Goal: Information Seeking & Learning: Find specific fact

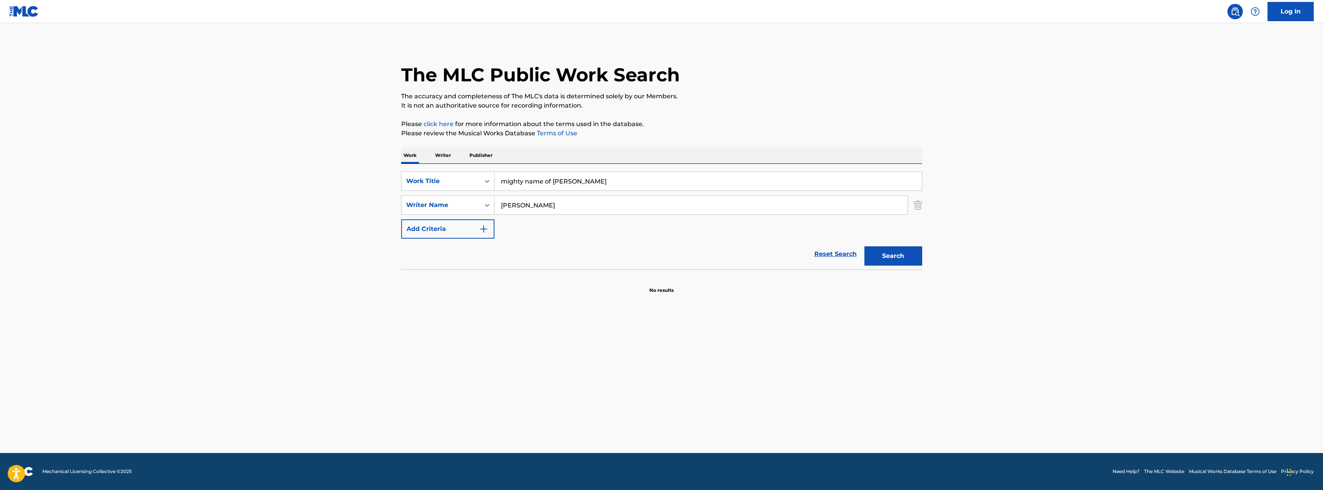
click at [586, 180] on input "mighty name of [PERSON_NAME]" at bounding box center [707, 181] width 427 height 18
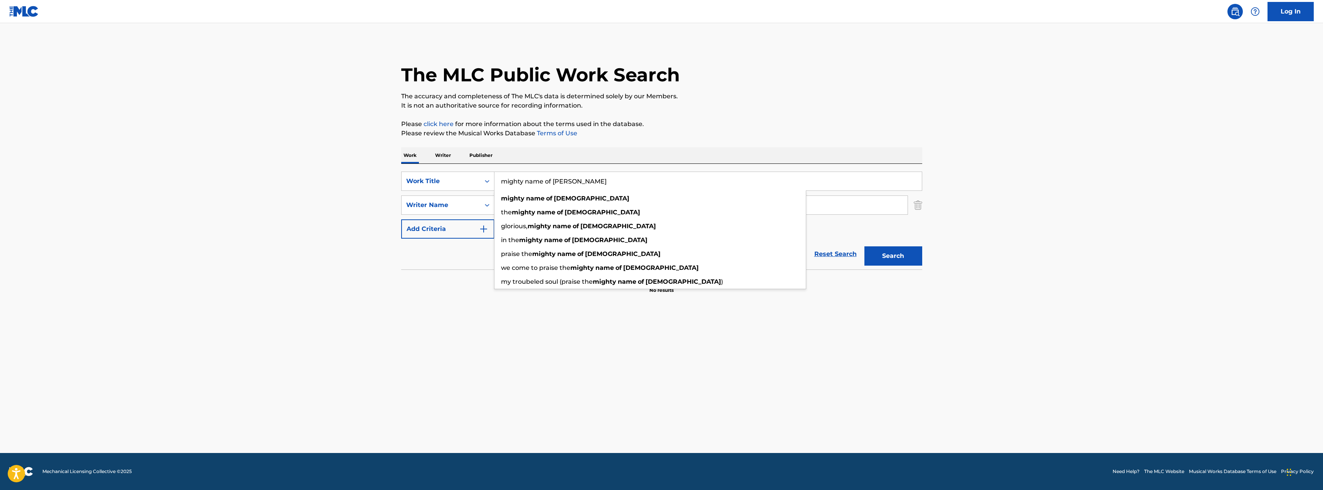
click at [586, 180] on input "mighty name of [PERSON_NAME]" at bounding box center [707, 181] width 427 height 18
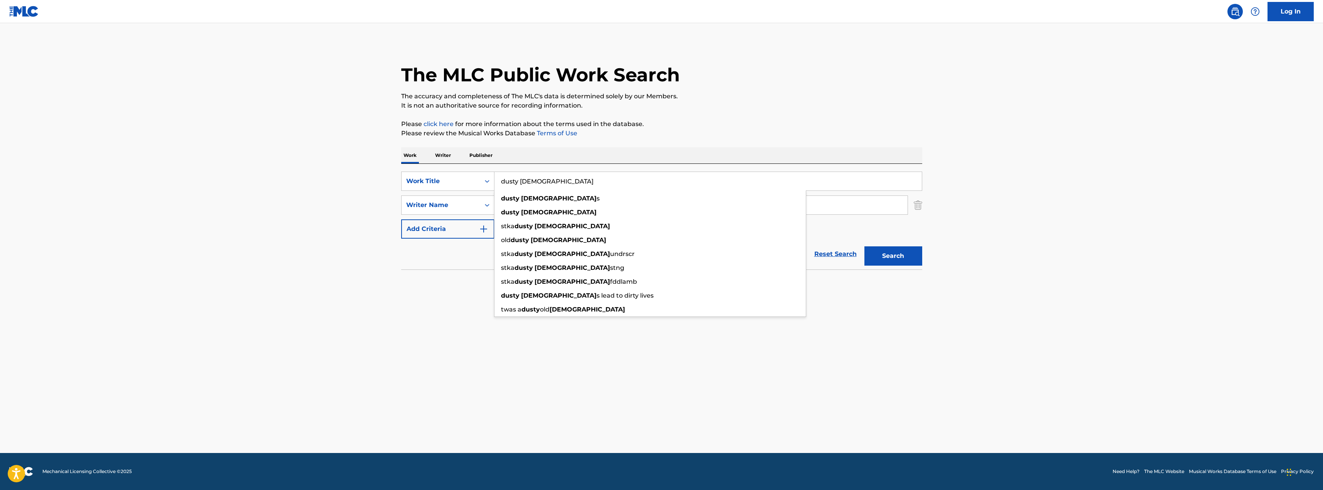
type input "dusty [DEMOGRAPHIC_DATA]"
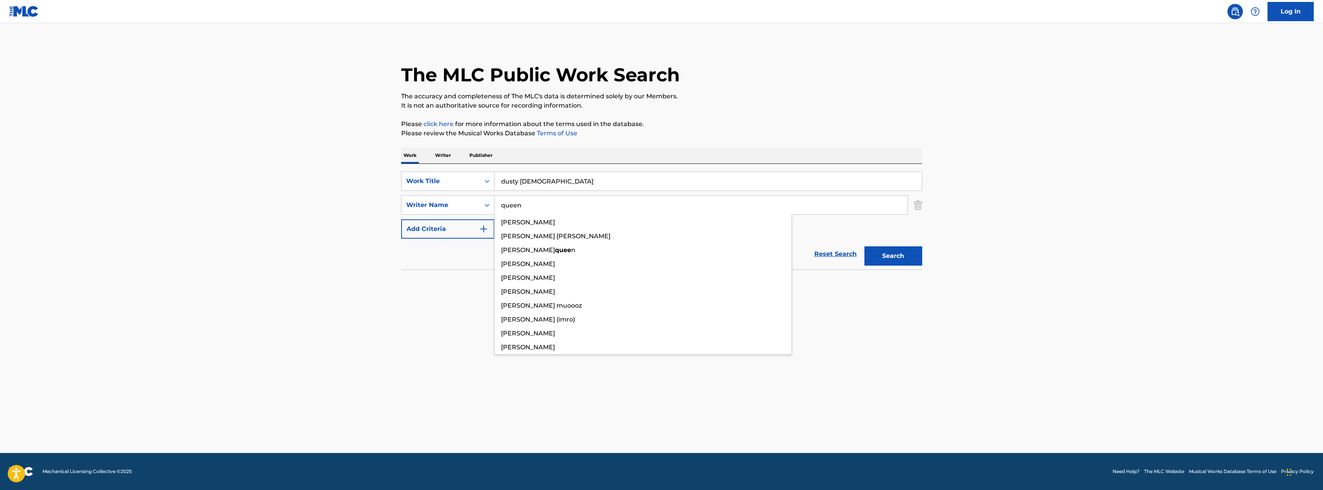
type input "queen"
click at [864, 246] on button "Search" at bounding box center [893, 255] width 58 height 19
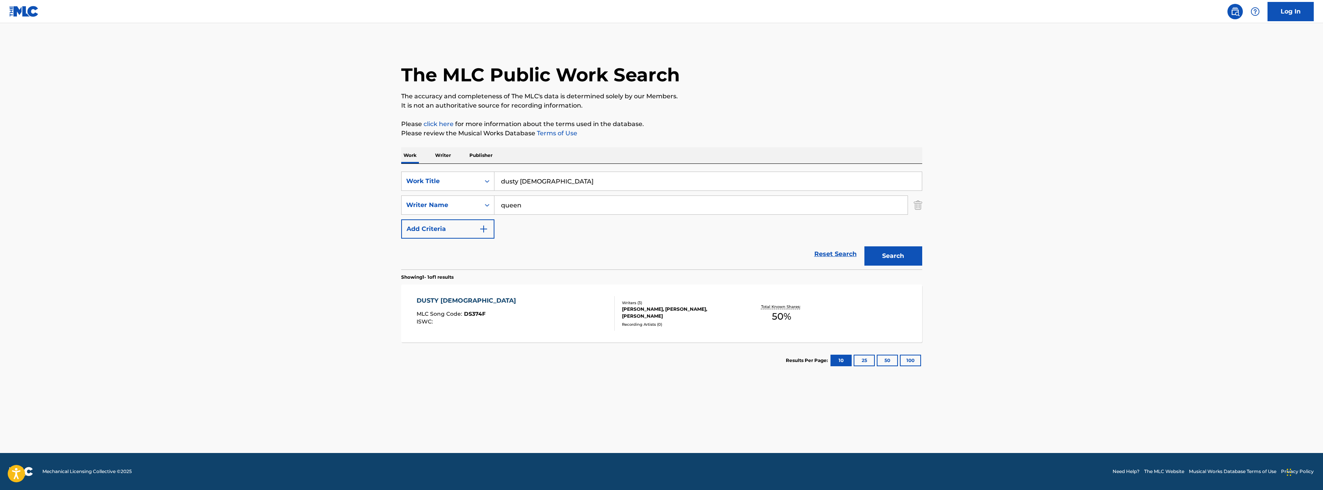
click at [512, 314] on div "DUSTY [DEMOGRAPHIC_DATA] MLC Song Code : DS374F ISWC :" at bounding box center [516, 313] width 198 height 35
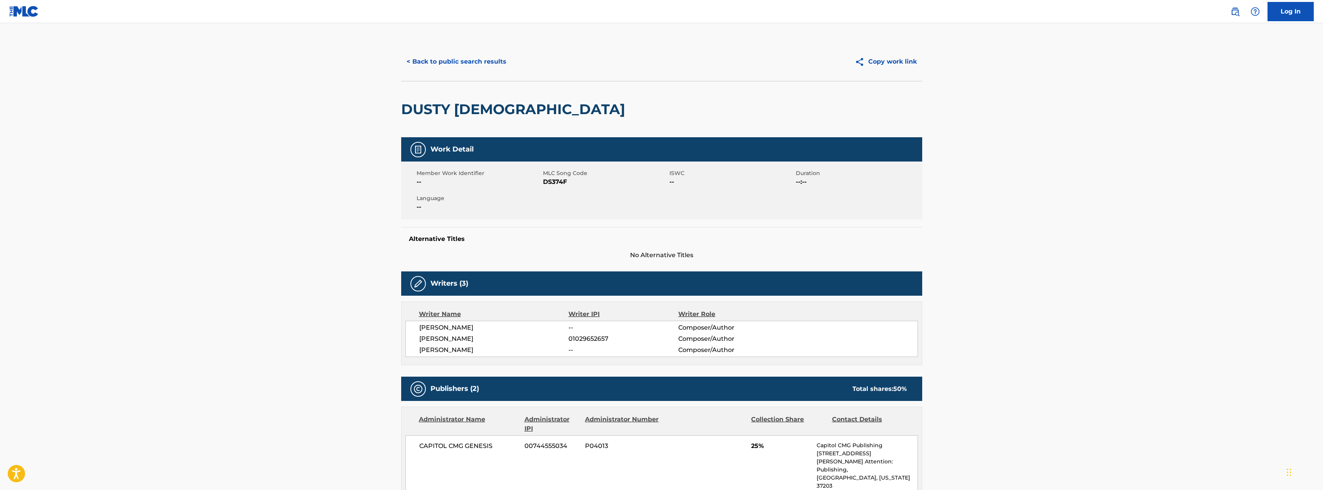
click at [478, 59] on button "< Back to public search results" at bounding box center [456, 61] width 111 height 19
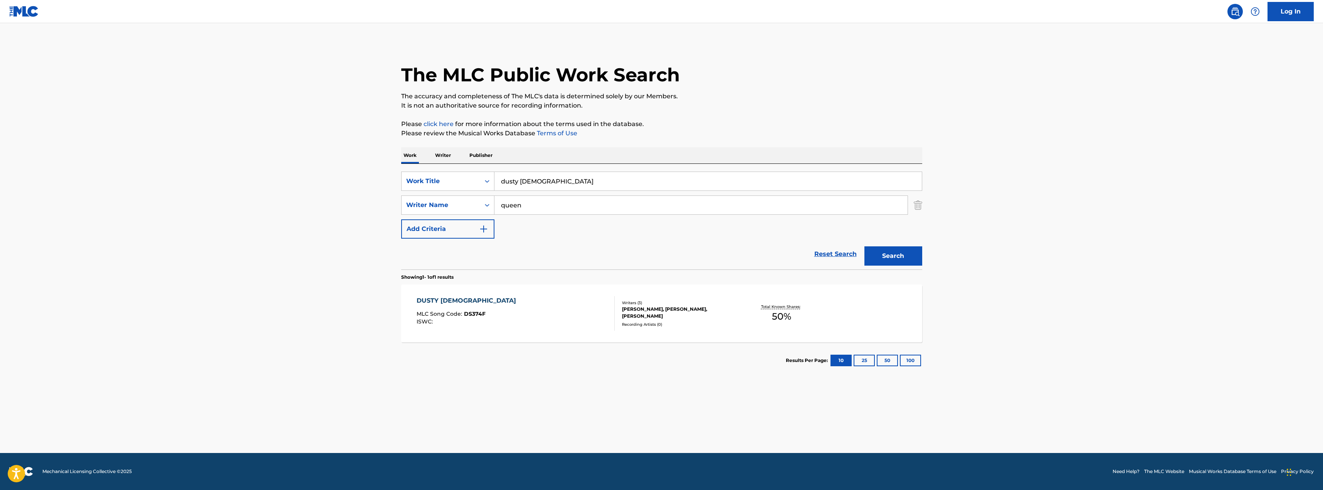
click at [615, 176] on input "dusty [DEMOGRAPHIC_DATA]" at bounding box center [707, 181] width 427 height 18
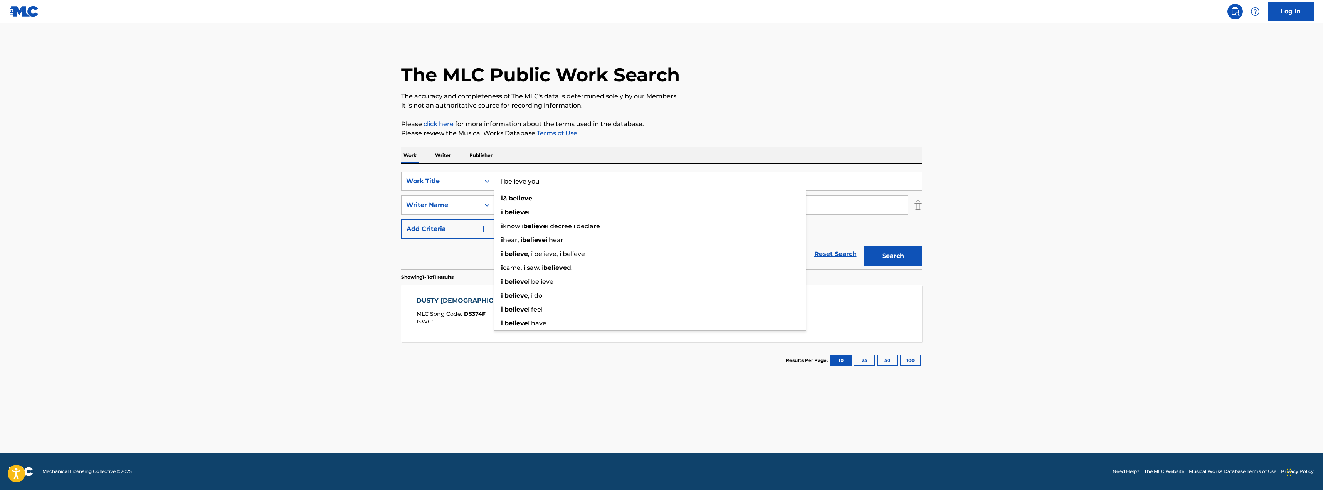
type input "i believe you"
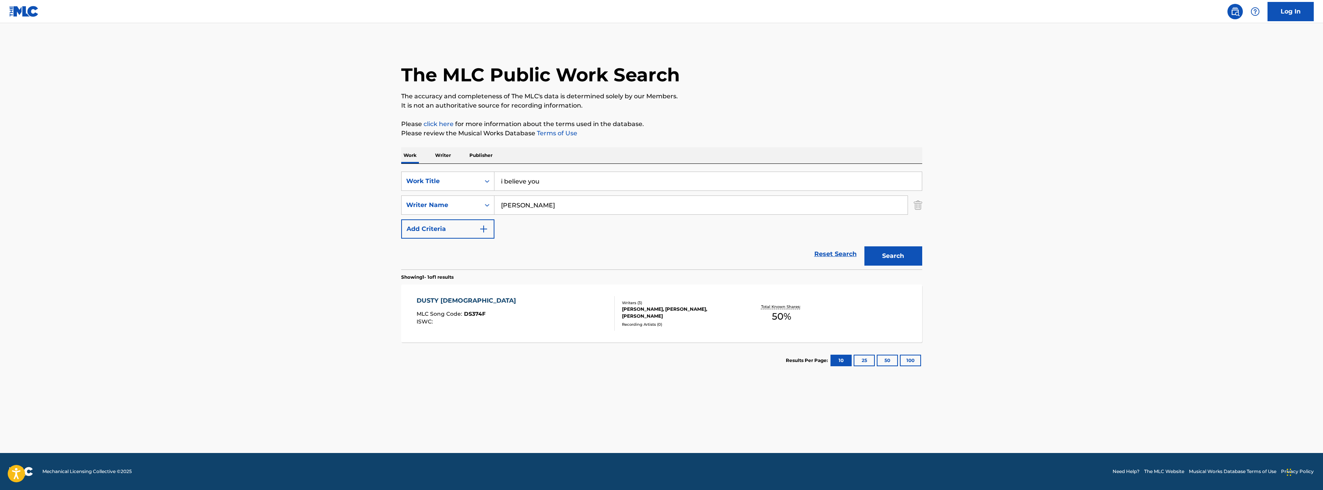
type input "[PERSON_NAME]"
click at [864, 246] on button "Search" at bounding box center [893, 255] width 58 height 19
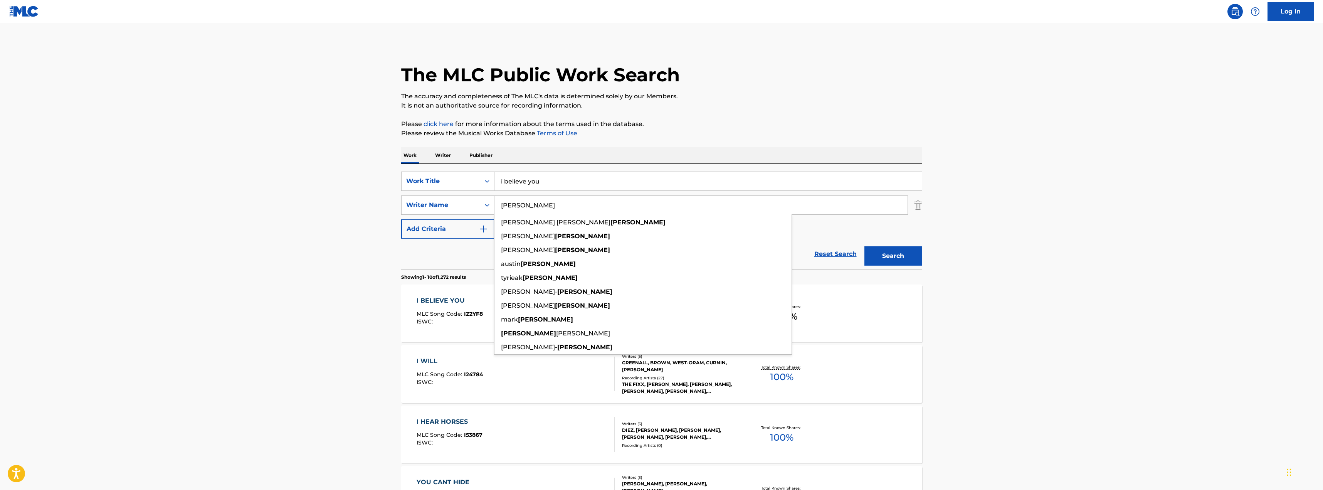
click at [629, 184] on input "i believe you" at bounding box center [707, 181] width 427 height 18
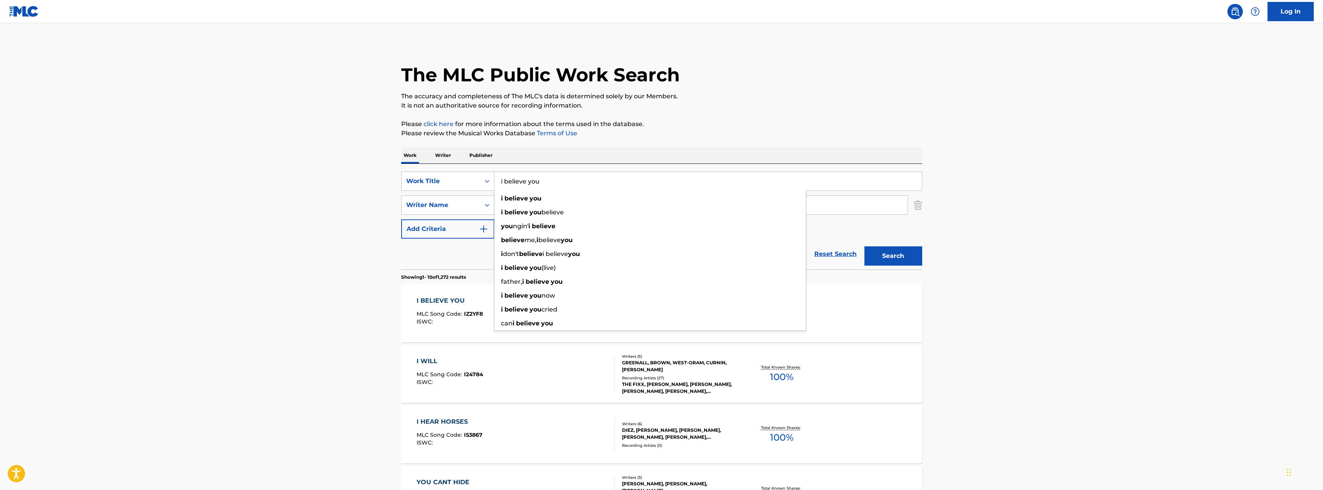
click at [629, 184] on input "i believe you" at bounding box center [707, 181] width 427 height 18
type input "no survivors"
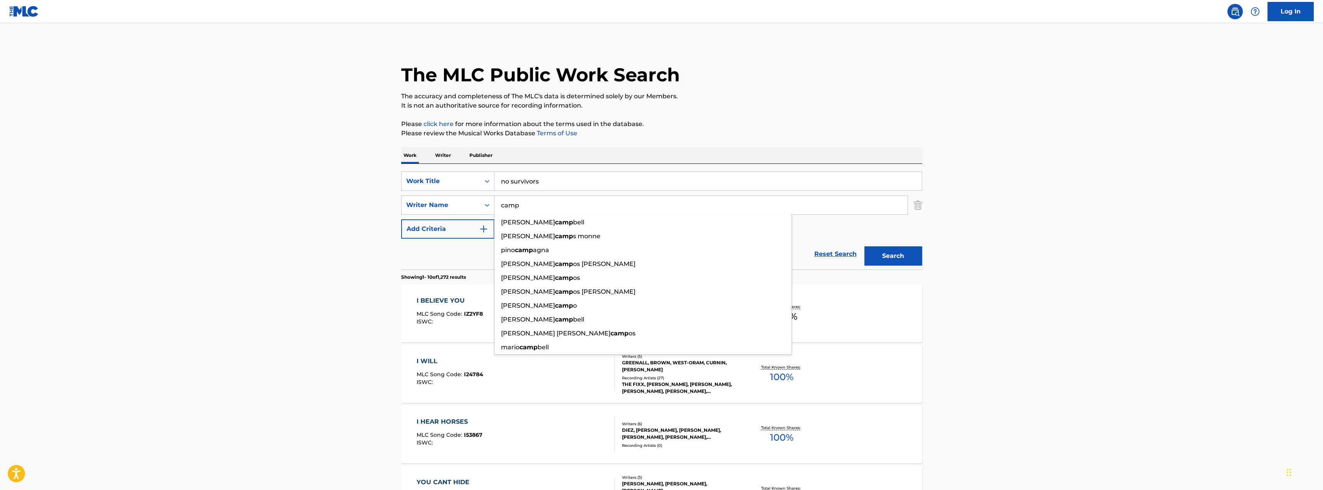
type input "camp"
click at [864, 246] on button "Search" at bounding box center [893, 255] width 58 height 19
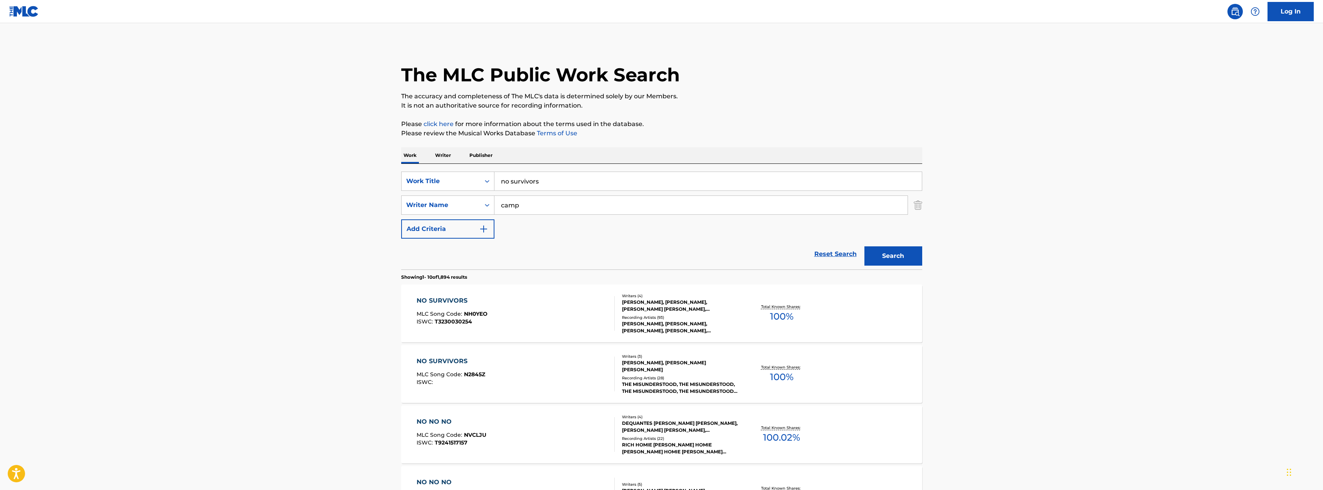
click at [554, 293] on div "NO SURVIVORS MLC Song Code : NH0YEO ISWC : T3230030254 Writers ( 4 ) [PERSON_NA…" at bounding box center [661, 313] width 521 height 58
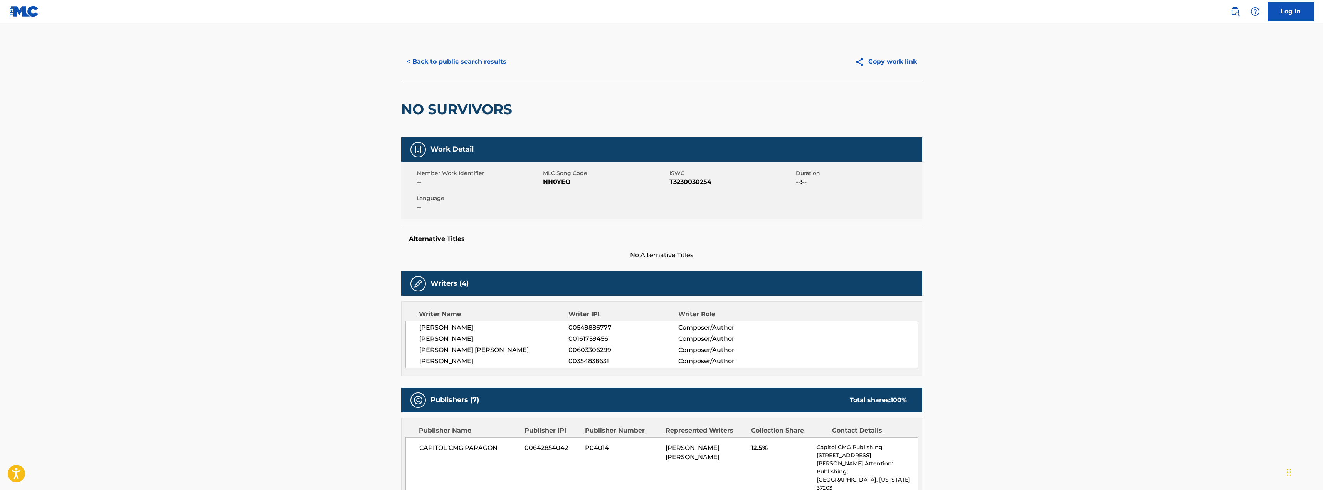
click at [482, 68] on button "< Back to public search results" at bounding box center [456, 61] width 111 height 19
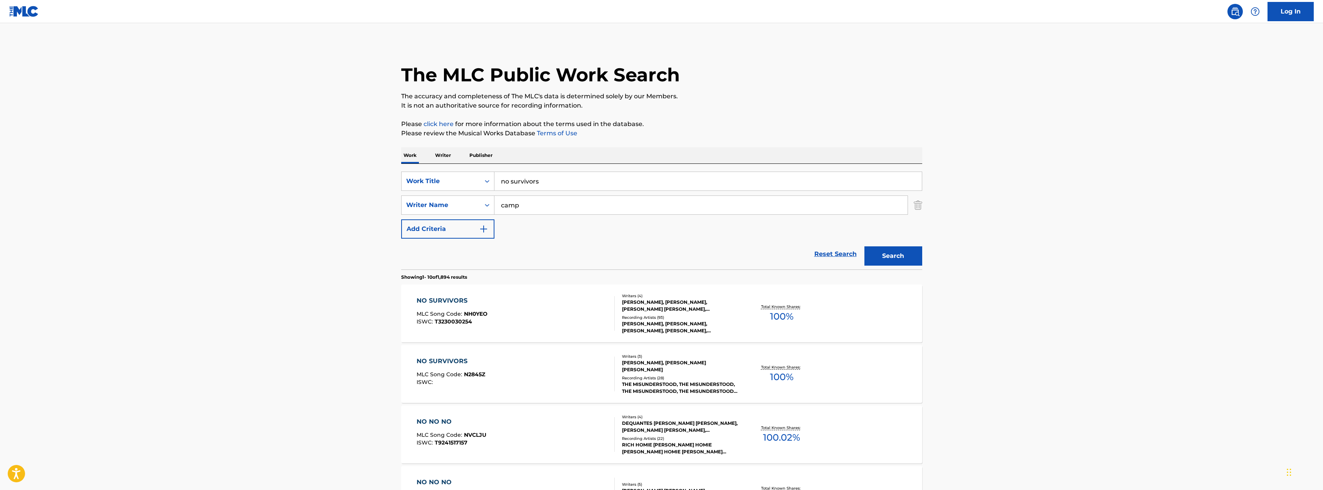
click at [538, 188] on input "no survivors" at bounding box center [707, 181] width 427 height 18
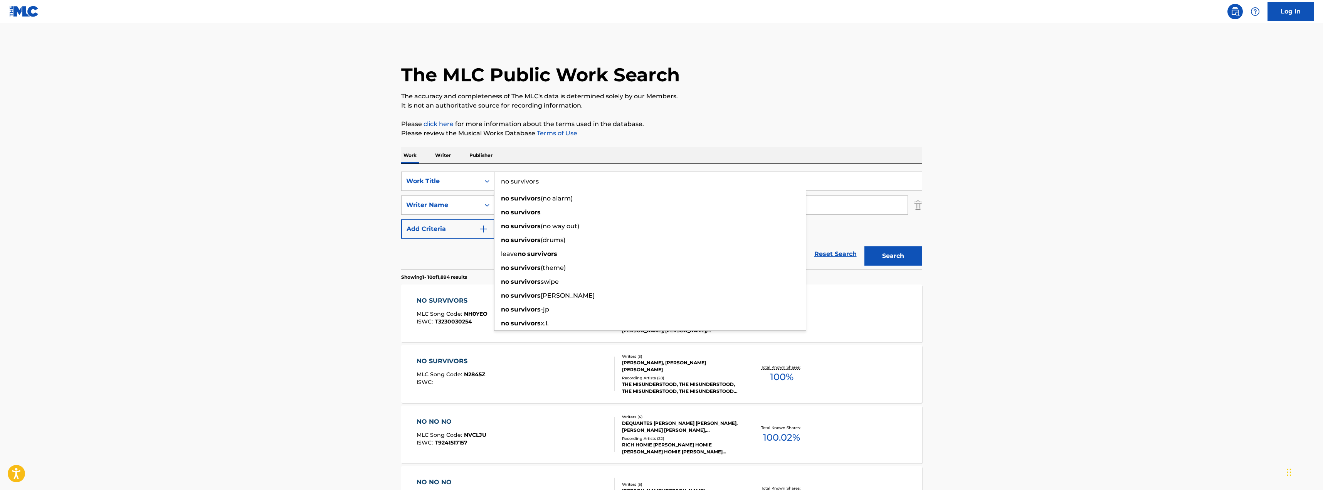
click at [538, 188] on input "no survivors" at bounding box center [707, 181] width 427 height 18
type input "the love i have for you"
click at [864, 246] on button "Search" at bounding box center [893, 255] width 58 height 19
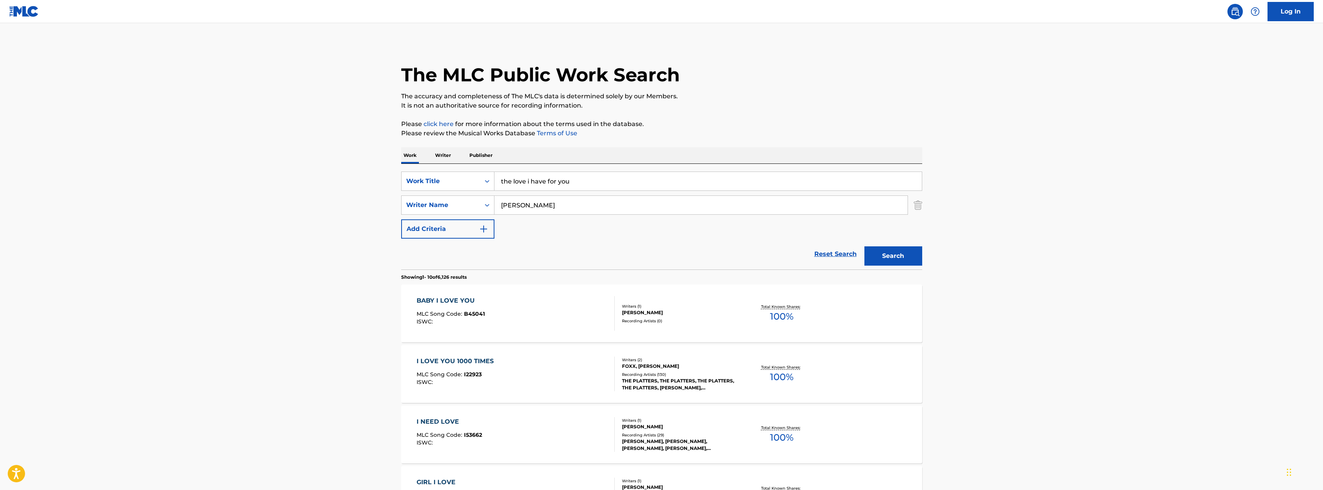
click at [646, 136] on p "Please review the Musical Works Database Terms of Use" at bounding box center [661, 133] width 521 height 9
click at [912, 253] on button "Search" at bounding box center [893, 255] width 58 height 19
click at [519, 198] on input "[PERSON_NAME]" at bounding box center [700, 205] width 413 height 18
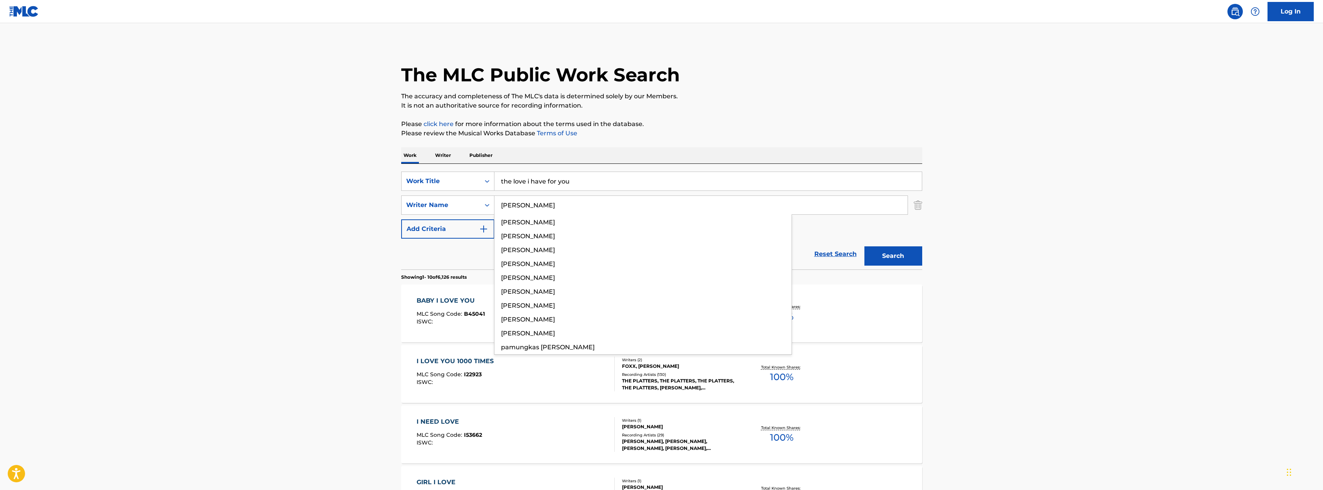
type input "[PERSON_NAME]"
click at [864, 246] on button "Search" at bounding box center [893, 255] width 58 height 19
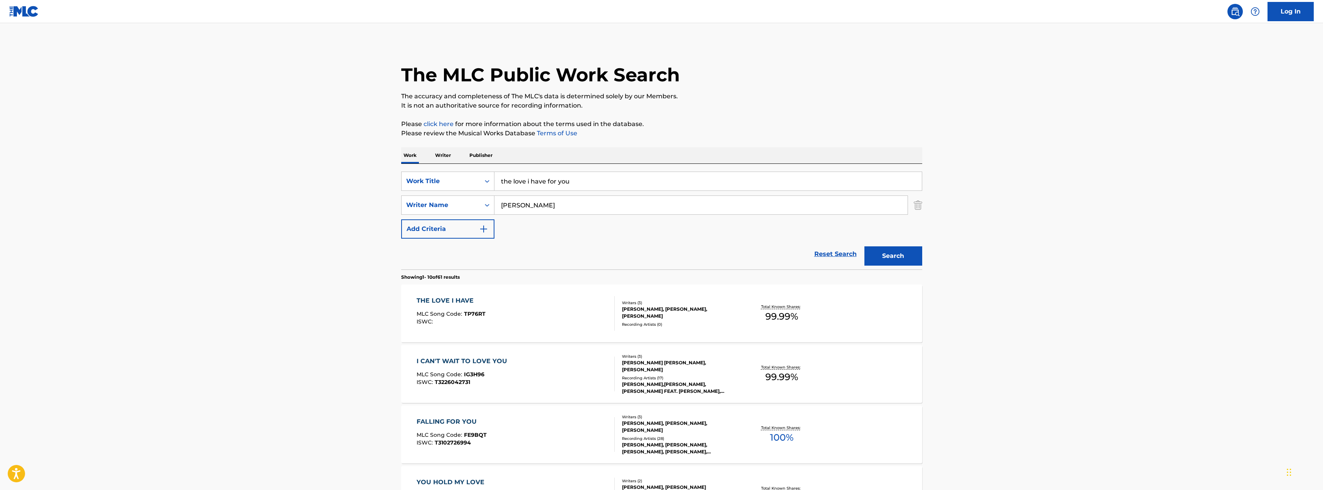
click at [545, 317] on div "THE LOVE I HAVE MLC Song Code : TP76RT ISWC :" at bounding box center [516, 313] width 198 height 35
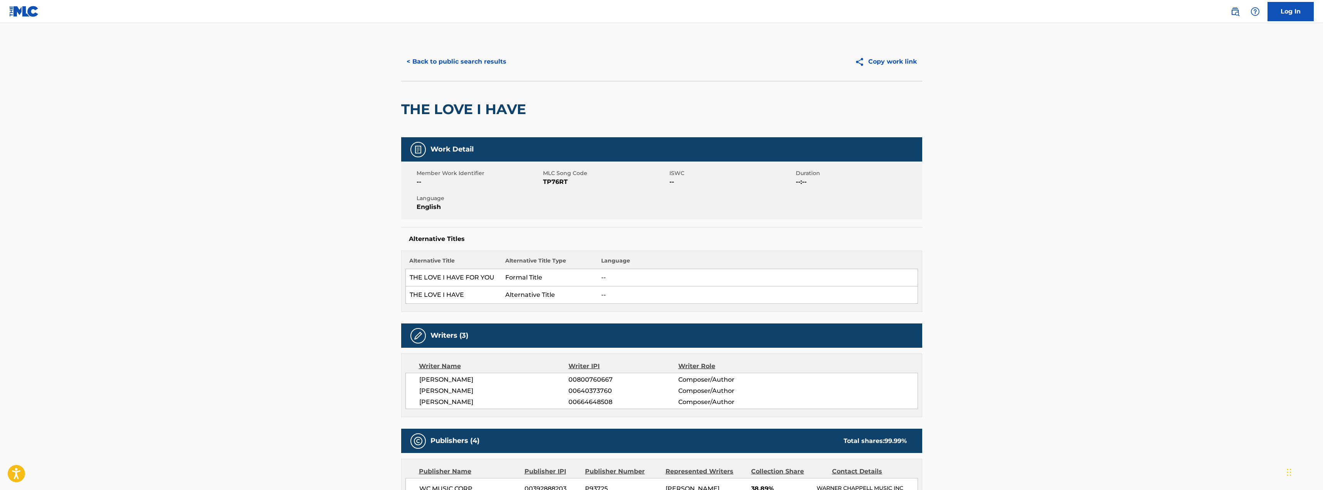
click at [479, 67] on button "< Back to public search results" at bounding box center [456, 61] width 111 height 19
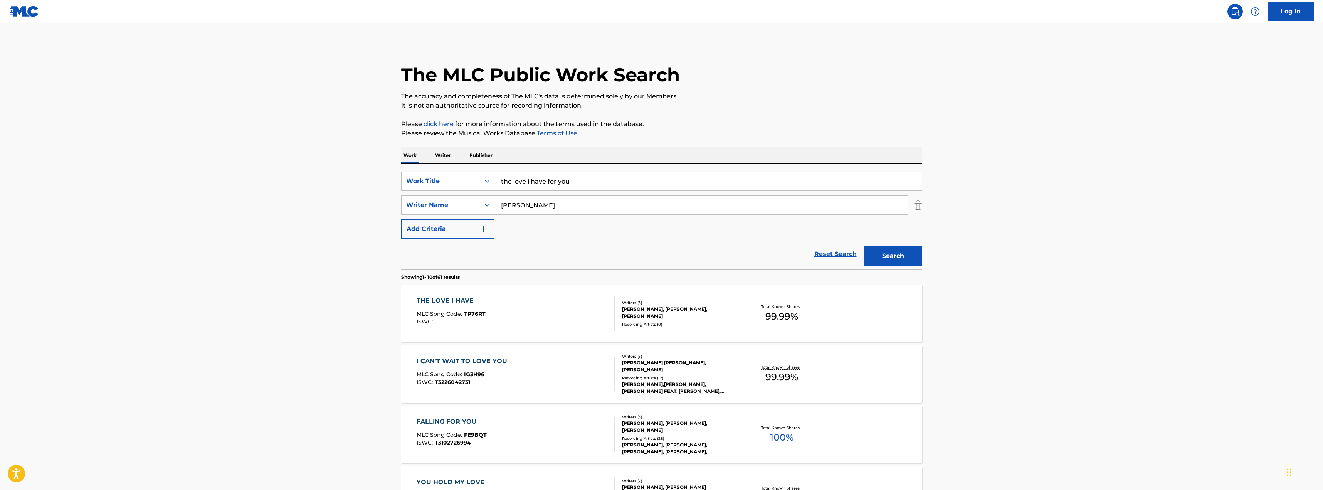
click at [587, 184] on input "the love i have for you" at bounding box center [707, 181] width 427 height 18
type input "let it be a hallelujah"
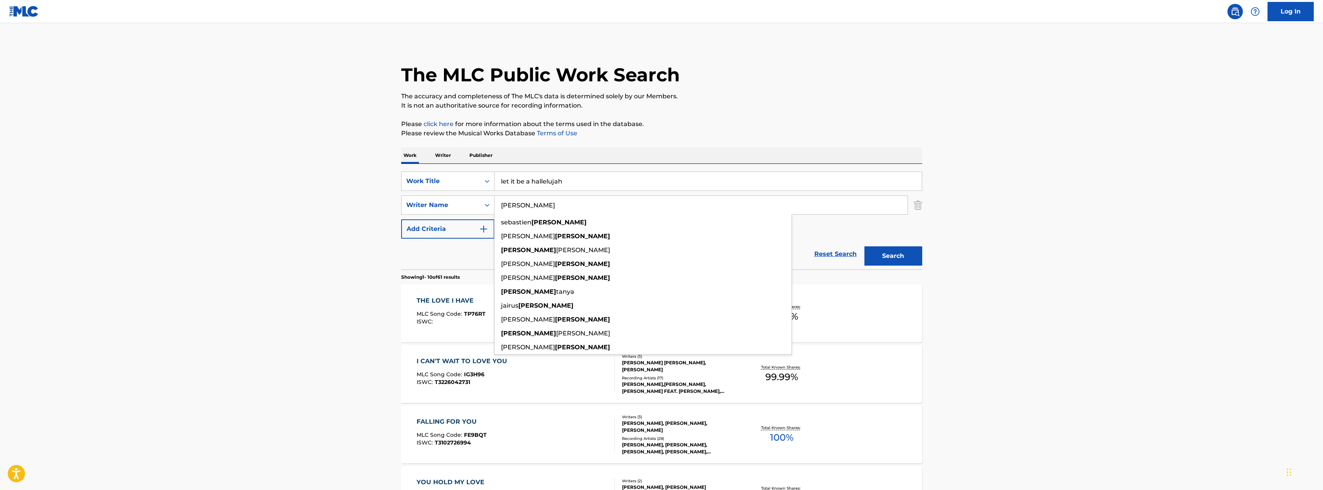
type input "[PERSON_NAME]"
click at [864, 246] on button "Search" at bounding box center [893, 255] width 58 height 19
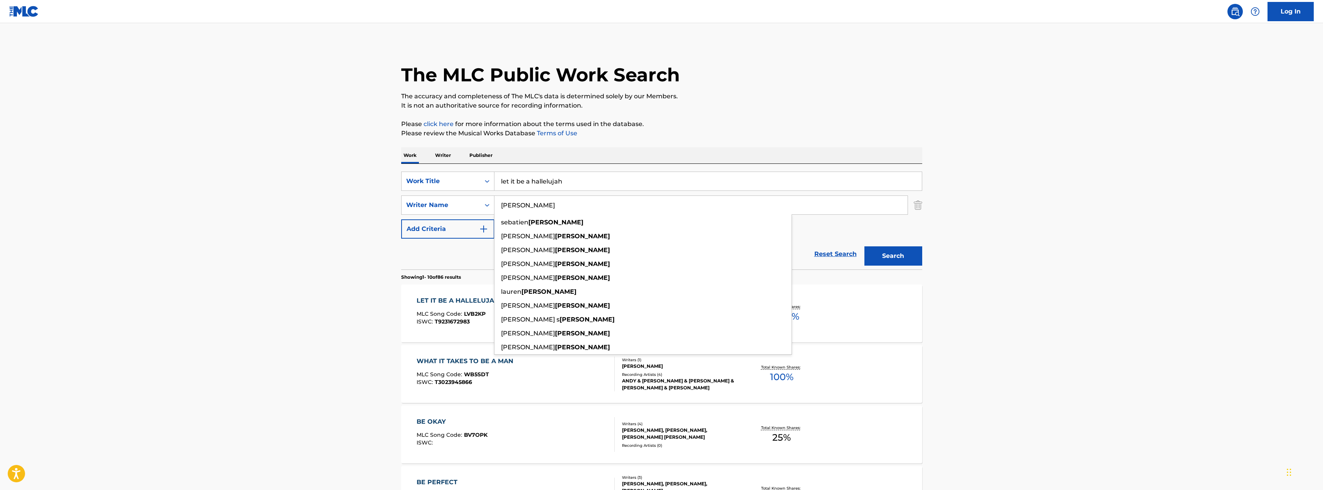
click at [228, 261] on main "The MLC Public Work Search The accuracy and completeness of The MLC's data is d…" at bounding box center [661, 476] width 1323 height 907
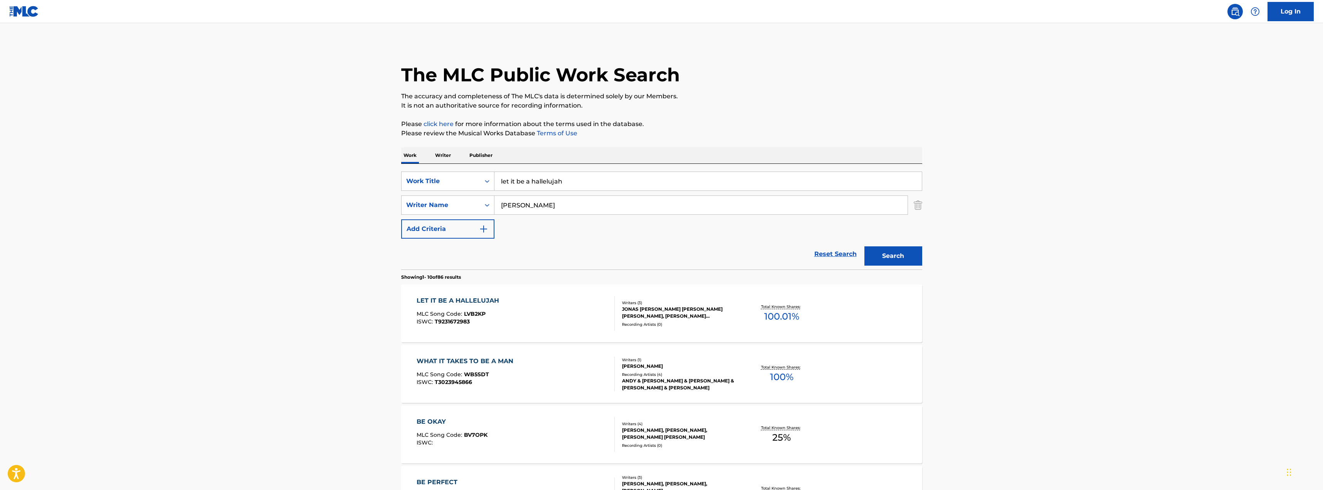
click at [593, 294] on div "LET IT BE A HALLELUJAH MLC Song Code : LVB2KP ISWC : T9231672983 Writers ( 3 ) …" at bounding box center [661, 313] width 521 height 58
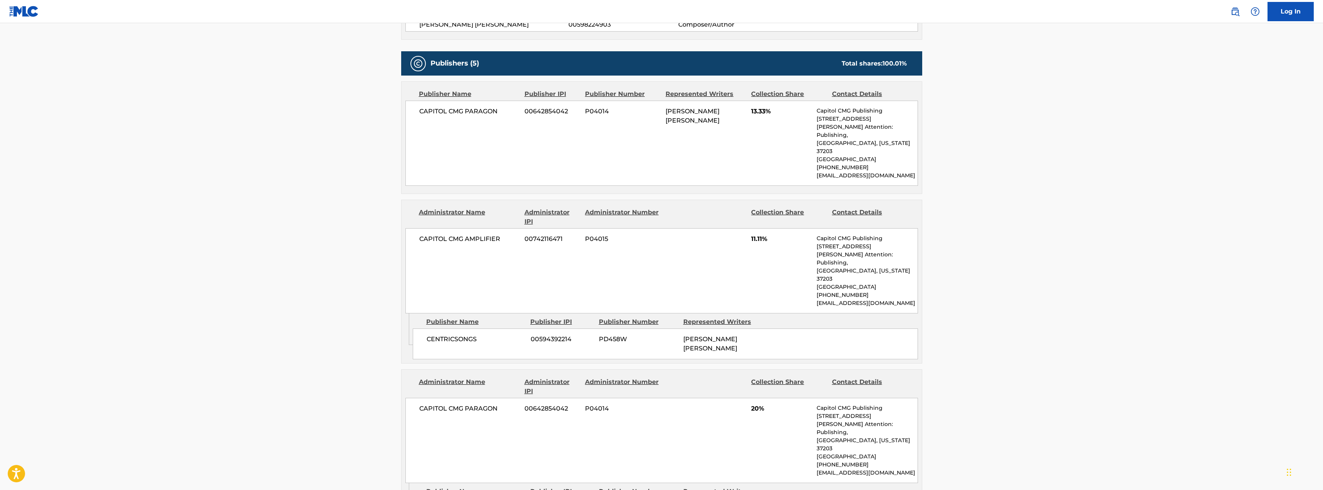
scroll to position [196, 0]
